Goal: Transaction & Acquisition: Download file/media

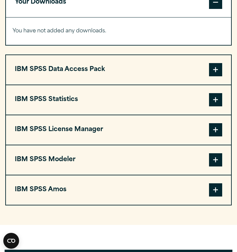
scroll to position [528, 0]
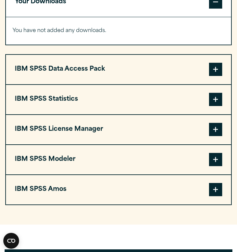
click at [126, 109] on button "IBM SPSS Statistics" at bounding box center [119, 99] width 226 height 29
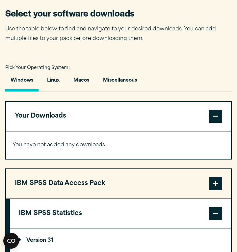
scroll to position [421, 0]
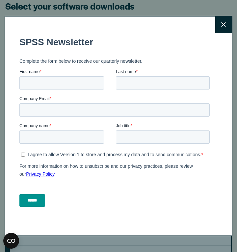
click at [223, 21] on button "Close" at bounding box center [224, 24] width 16 height 16
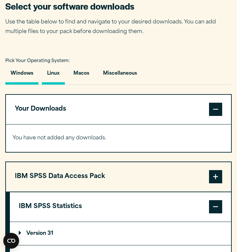
click at [60, 78] on button "Linux" at bounding box center [53, 75] width 23 height 19
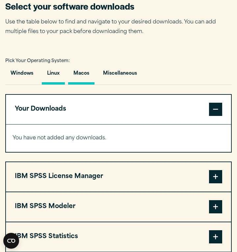
click at [87, 74] on button "Macos" at bounding box center [81, 75] width 26 height 19
click at [127, 79] on button "Miscellaneous" at bounding box center [120, 75] width 45 height 19
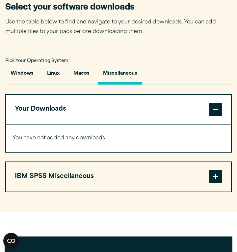
click at [74, 169] on button "IBM SPSS Miscellaneous" at bounding box center [119, 176] width 226 height 29
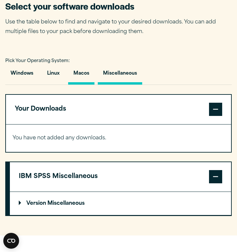
click at [80, 76] on button "Macos" at bounding box center [81, 75] width 26 height 19
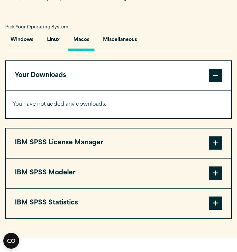
scroll to position [455, 0]
click at [71, 209] on button "IBM SPSS Statistics" at bounding box center [119, 202] width 226 height 29
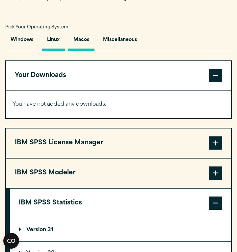
click at [48, 39] on button "Linux" at bounding box center [53, 41] width 23 height 19
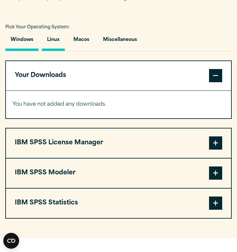
click at [29, 38] on button "Windows" at bounding box center [21, 41] width 33 height 19
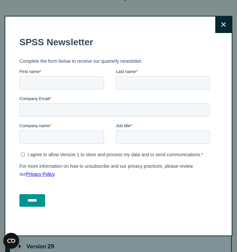
click at [226, 22] on icon at bounding box center [224, 24] width 5 height 5
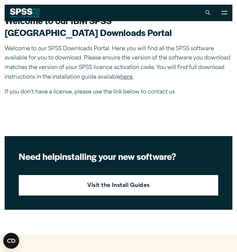
scroll to position [141, 0]
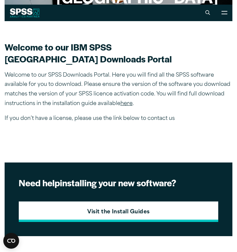
click at [102, 210] on strong "Visit the Install Guides" at bounding box center [118, 212] width 63 height 9
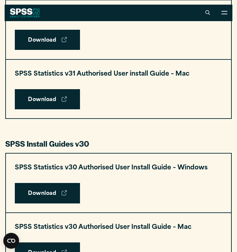
scroll to position [358, 0]
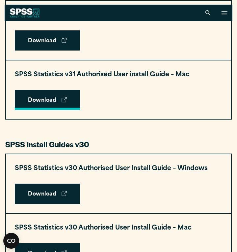
click at [57, 90] on link "Download" at bounding box center [47, 100] width 65 height 20
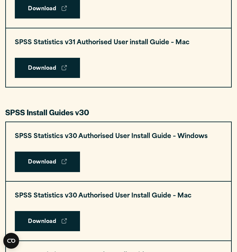
scroll to position [392, 0]
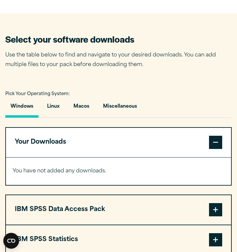
scroll to position [394, 0]
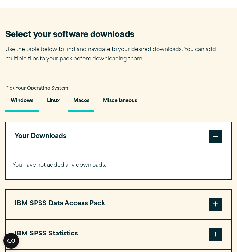
click at [86, 101] on button "Macos" at bounding box center [81, 102] width 26 height 19
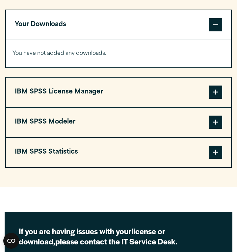
scroll to position [509, 0]
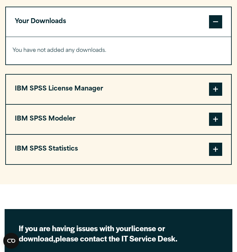
click at [74, 156] on button "IBM SPSS Statistics" at bounding box center [119, 149] width 226 height 29
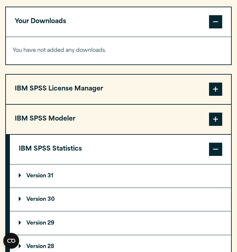
click at [75, 176] on summary "Version 31" at bounding box center [121, 175] width 222 height 23
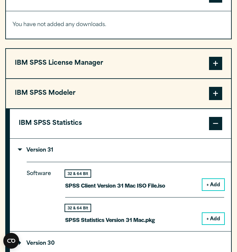
scroll to position [536, 0]
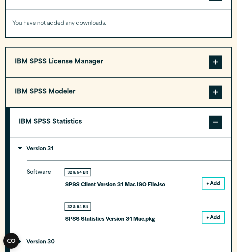
click at [214, 215] on button "+ Add" at bounding box center [214, 216] width 22 height 11
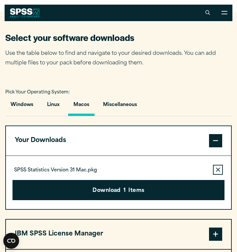
scroll to position [389, 0]
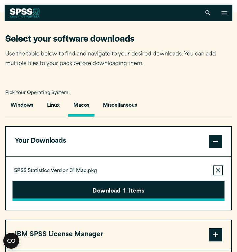
click at [161, 194] on button "Download 1 Items" at bounding box center [119, 190] width 212 height 20
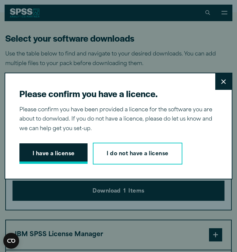
click at [69, 156] on button "I have a license" at bounding box center [53, 153] width 69 height 20
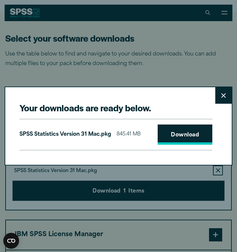
click at [183, 135] on link "Download" at bounding box center [185, 134] width 55 height 20
click at [226, 96] on icon at bounding box center [224, 95] width 5 height 5
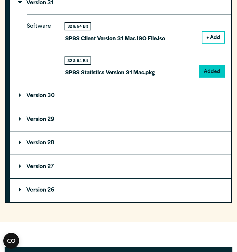
scroll to position [711, 0]
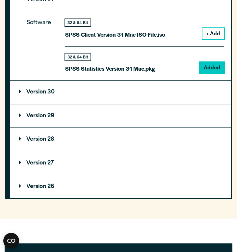
click at [153, 90] on summary "Version 30" at bounding box center [121, 91] width 222 height 23
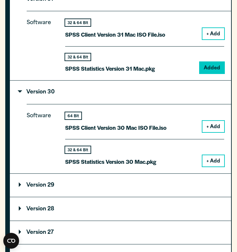
click at [209, 158] on button "+ Add" at bounding box center [214, 160] width 22 height 11
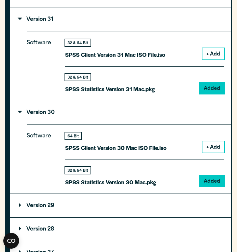
click at [213, 164] on div "32 & 64 Bit SPSS Statistics Version 30 Mac.pkg Added" at bounding box center [144, 172] width 159 height 27
click at [213, 167] on div "32 & 64 Bit SPSS Statistics Version 30 Mac.pkg Added" at bounding box center [144, 172] width 159 height 27
